Goal: Understand process/instructions

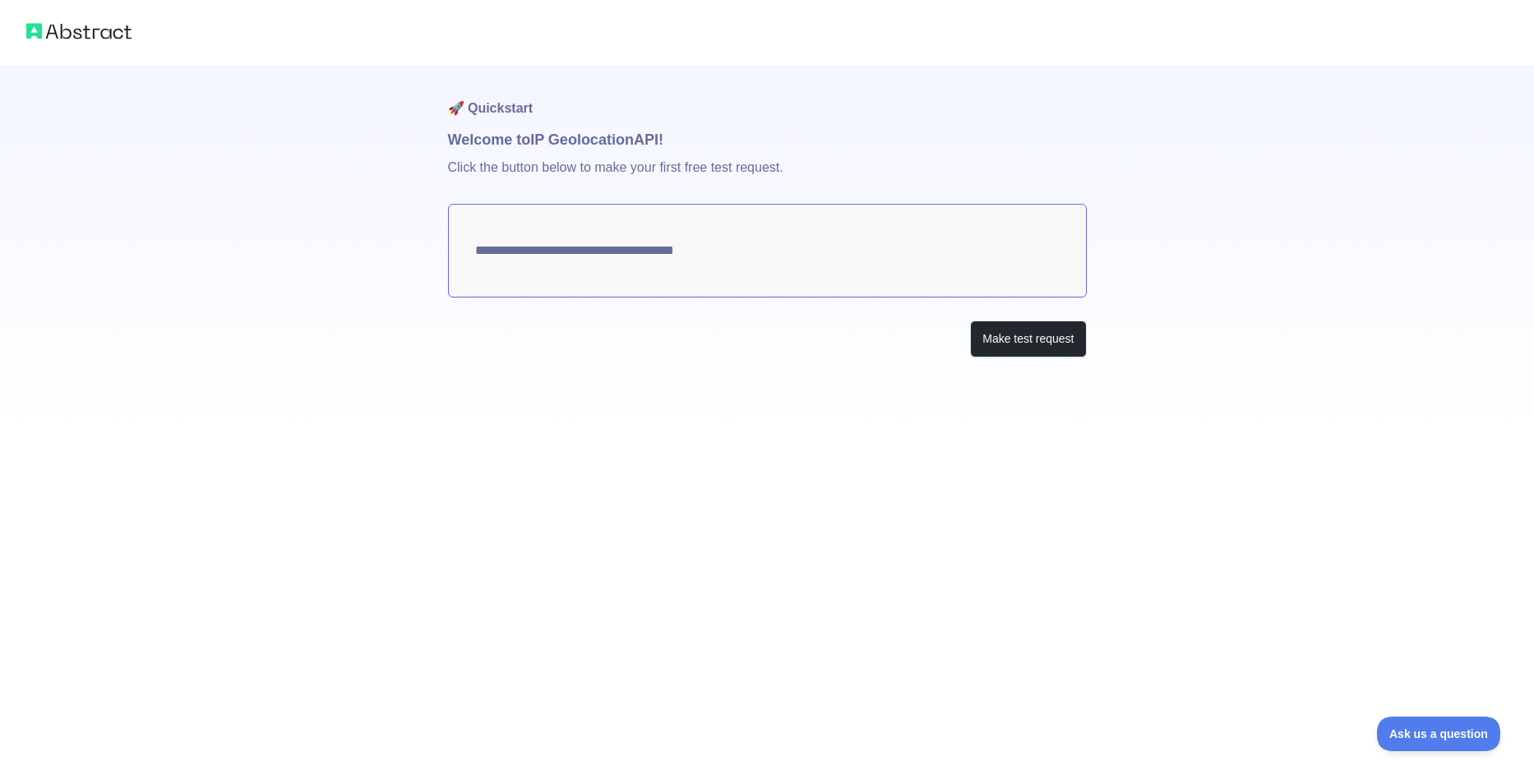
type textarea "**********"
click at [1034, 347] on button "Make test request" at bounding box center [1028, 338] width 116 height 37
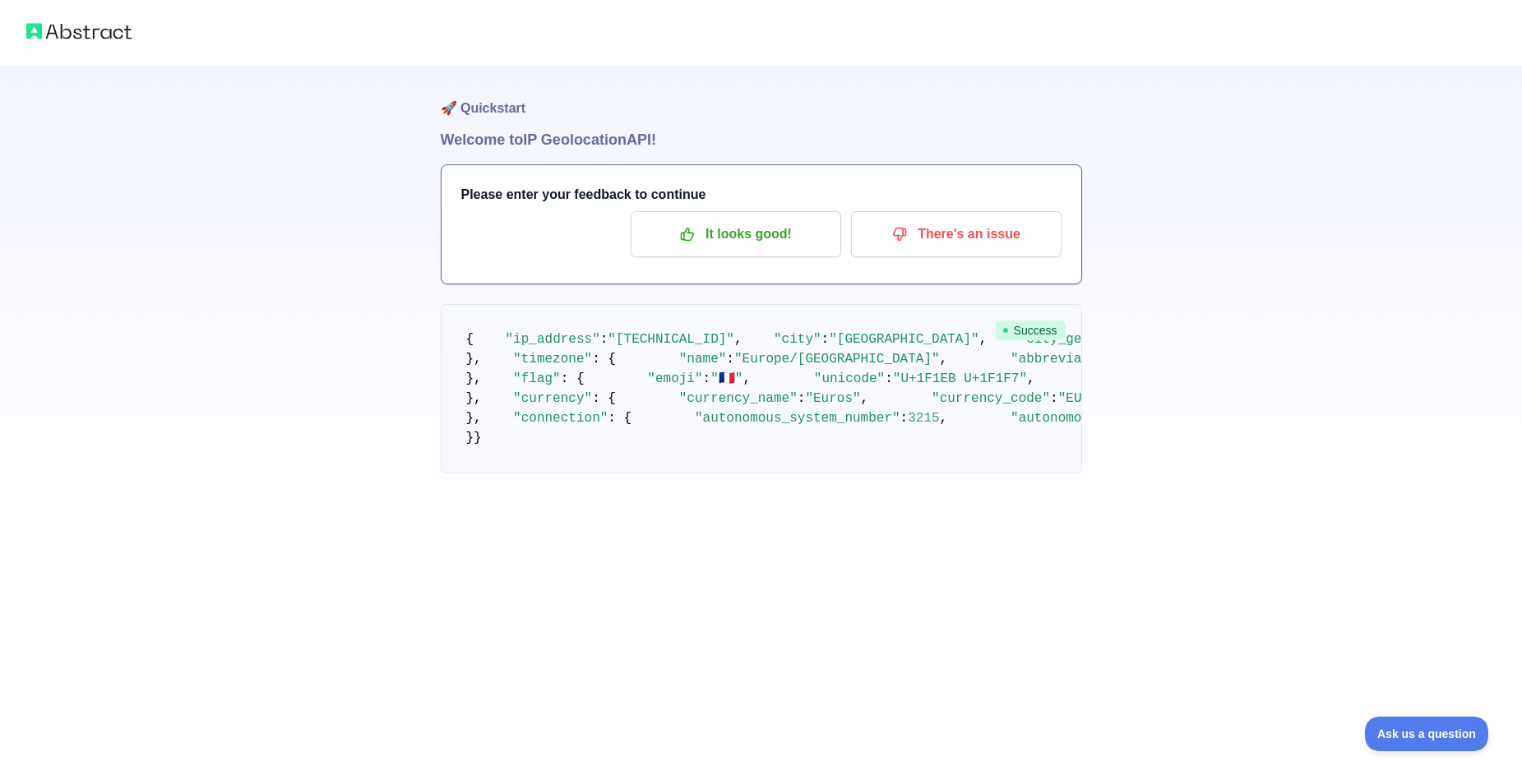
scroll to position [114, 0]
click at [676, 332] on span ""[TECHNICAL_ID]"" at bounding box center [671, 339] width 127 height 15
drag, startPoint x: 676, startPoint y: 246, endPoint x: 612, endPoint y: 258, distance: 65.1
click at [768, 360] on pre "{ "ip_address" : "[TECHNICAL_ID]" , "city" : "[GEOGRAPHIC_DATA]" , "city_geonam…" at bounding box center [761, 388] width 641 height 170
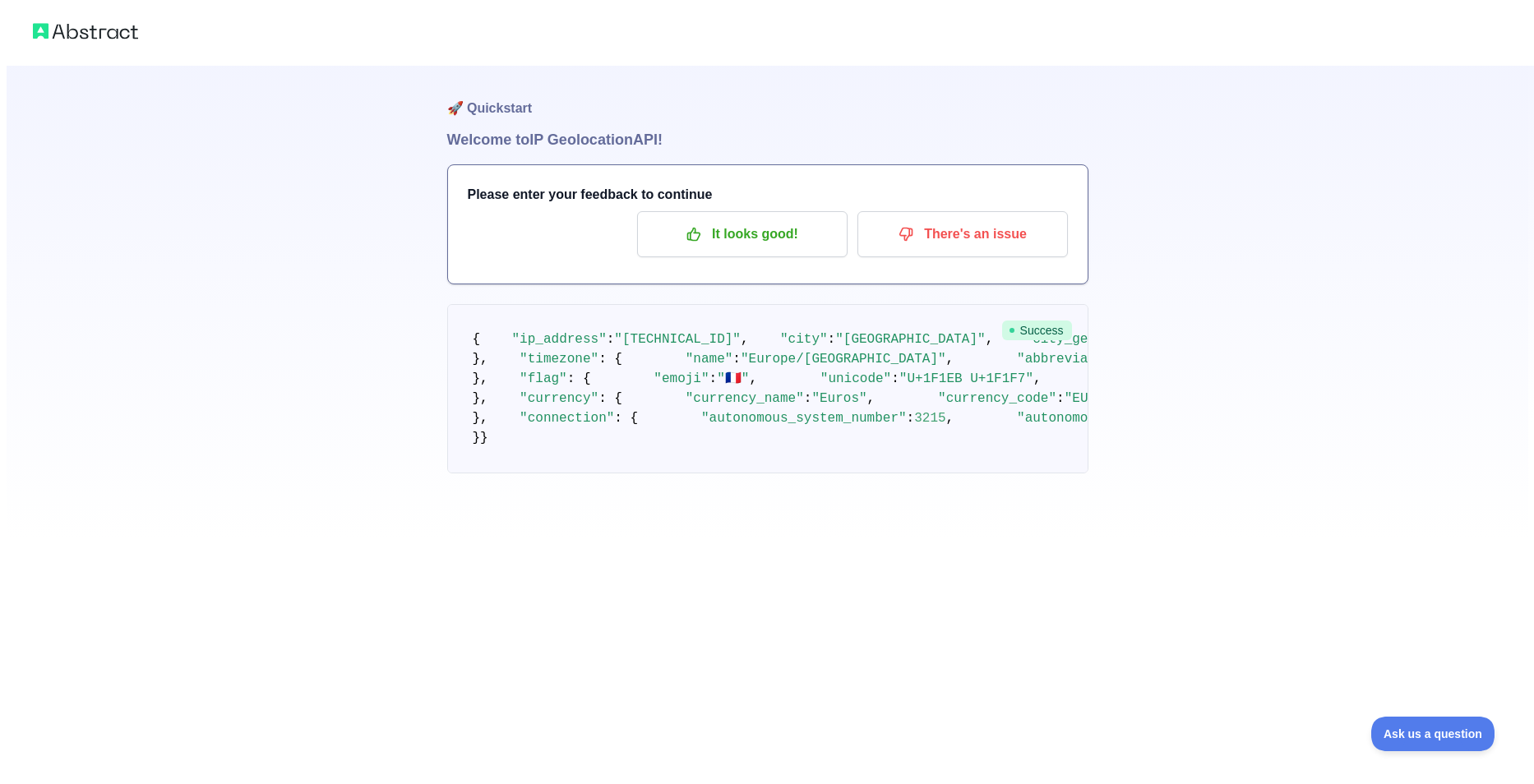
scroll to position [0, 0]
click at [759, 237] on p "It looks good!" at bounding box center [736, 234] width 186 height 28
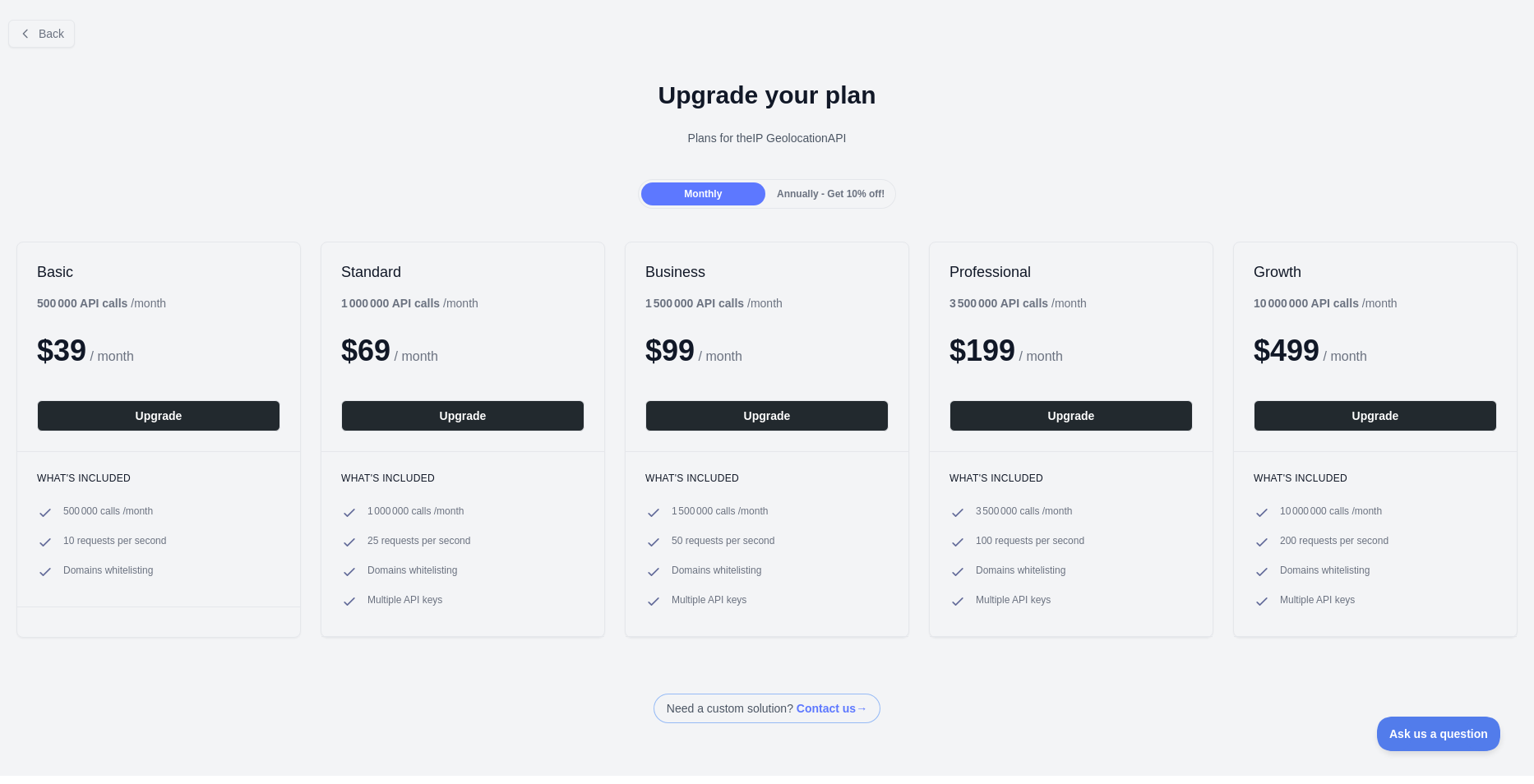
click at [46, 19] on div "Back" at bounding box center [767, 34] width 1534 height 54
click at [39, 33] on span "Back" at bounding box center [52, 34] width 26 height 13
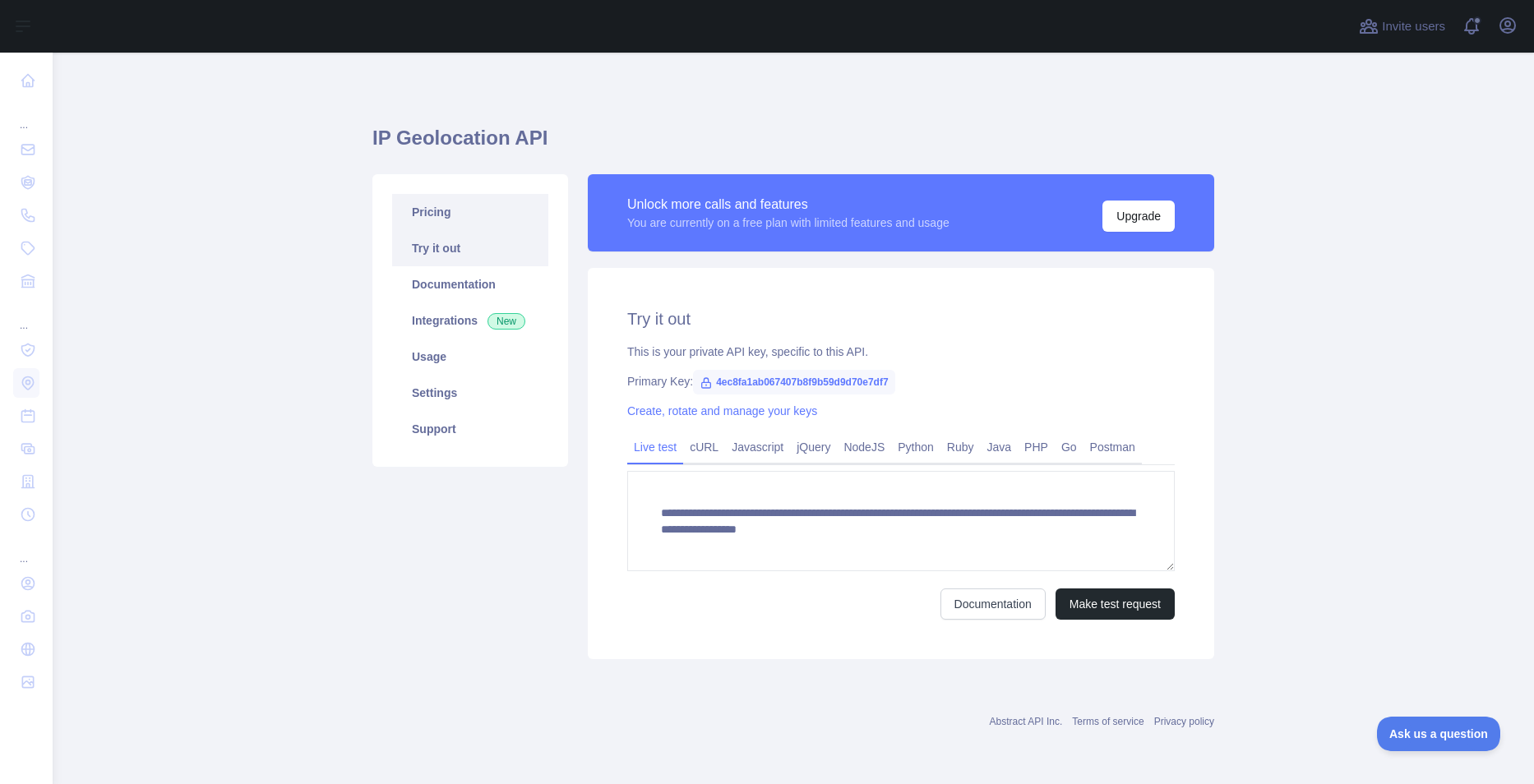
click at [446, 215] on link "Pricing" at bounding box center [470, 212] width 156 height 36
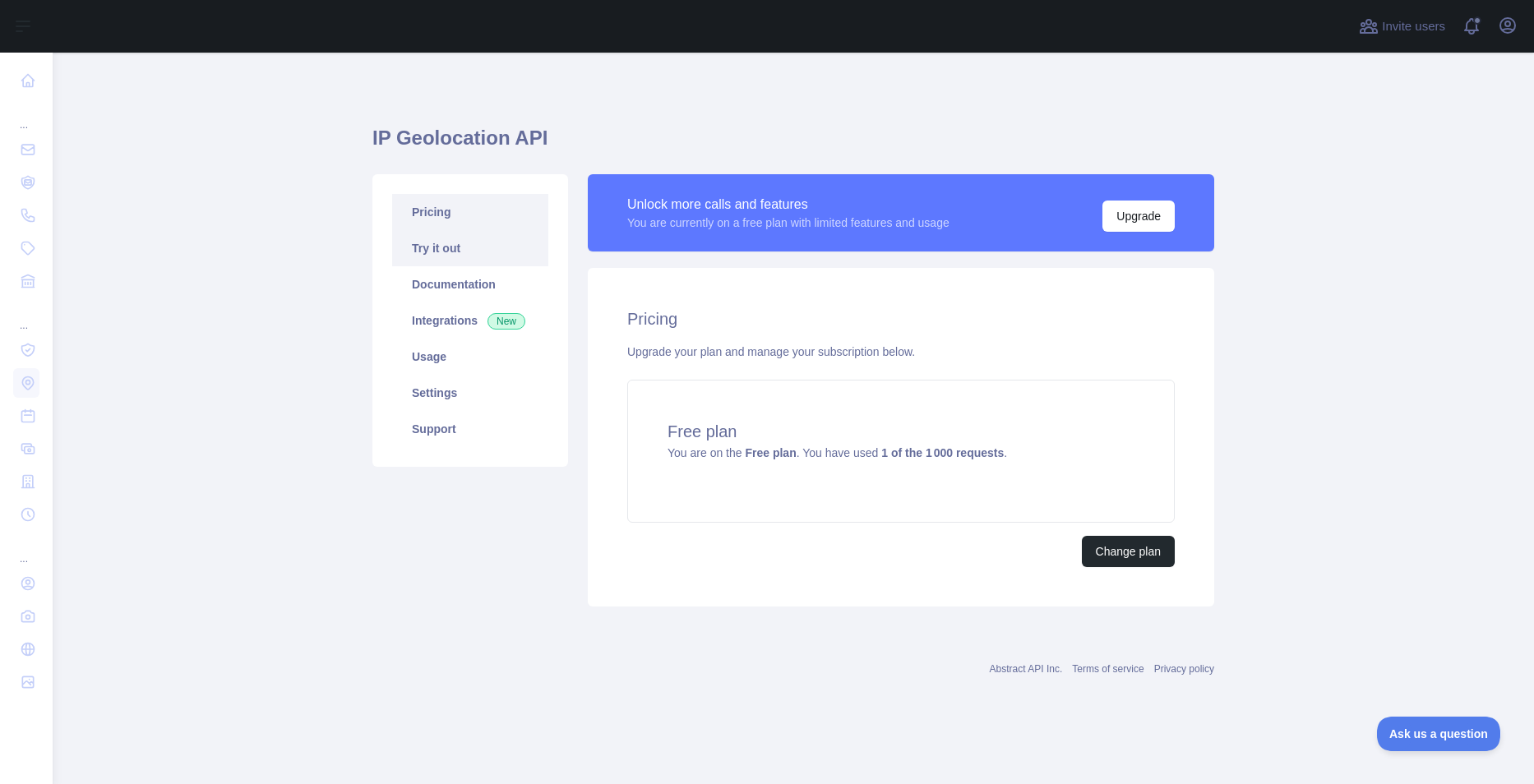
click at [423, 239] on link "Try it out" at bounding box center [470, 248] width 156 height 36
